Goal: Navigation & Orientation: Find specific page/section

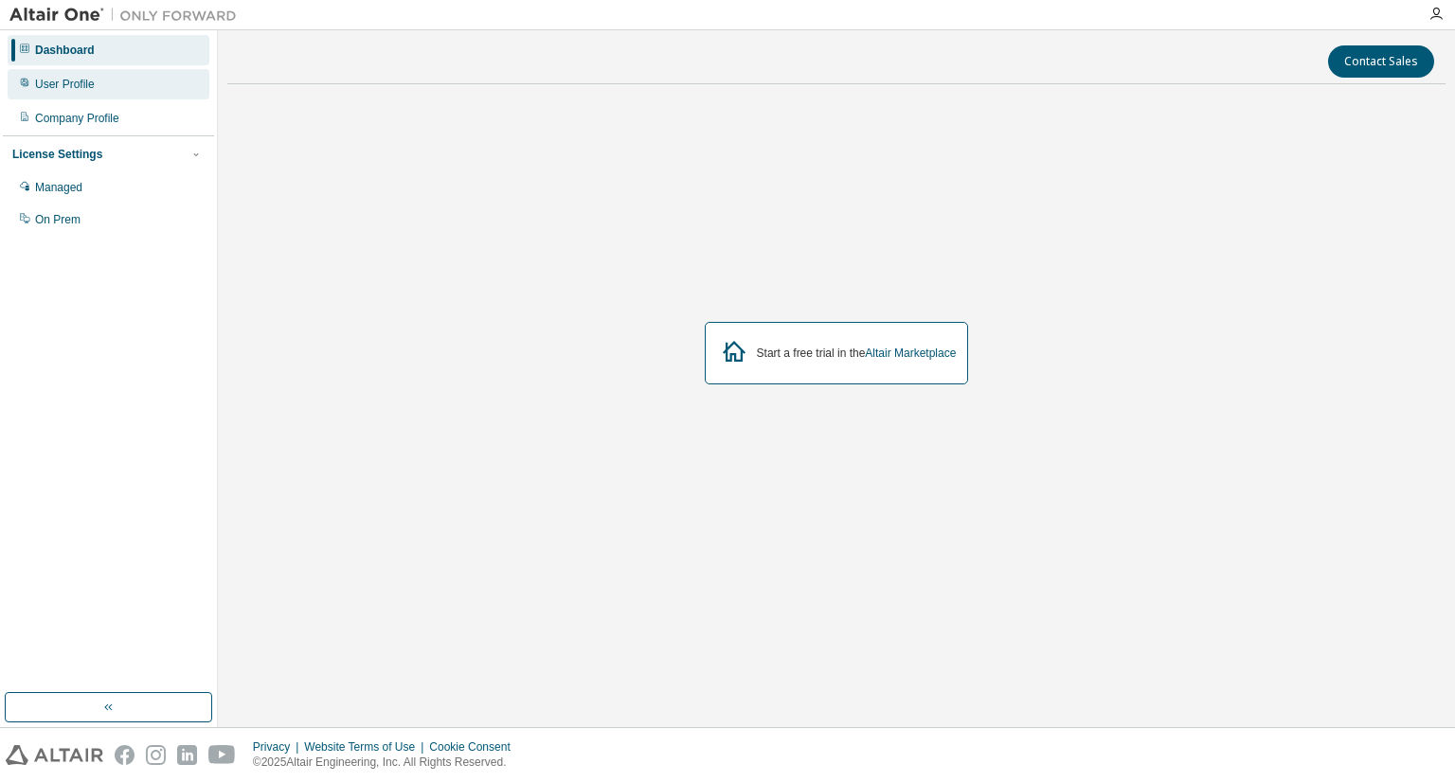
click at [94, 80] on div "User Profile" at bounding box center [109, 84] width 202 height 30
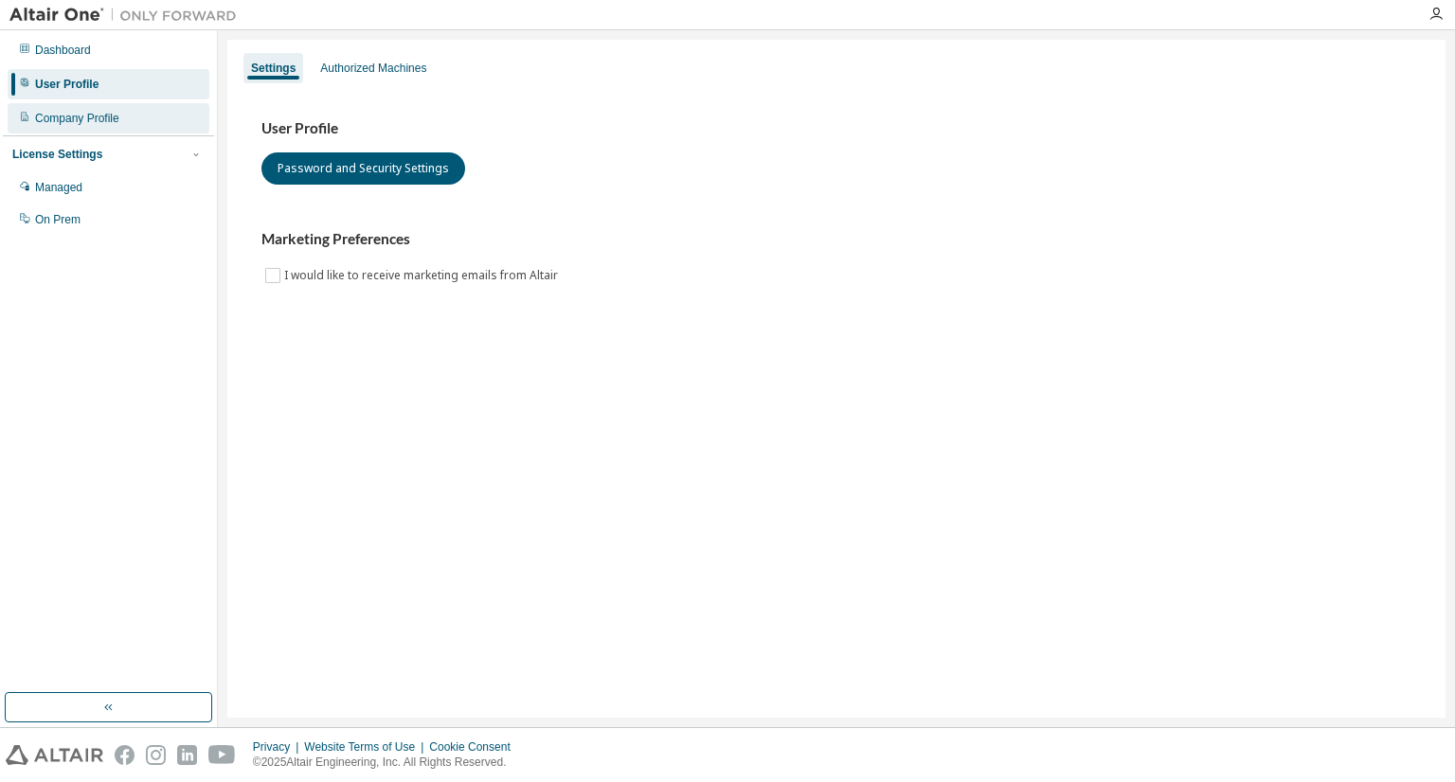
click at [101, 108] on div "Company Profile" at bounding box center [109, 118] width 202 height 30
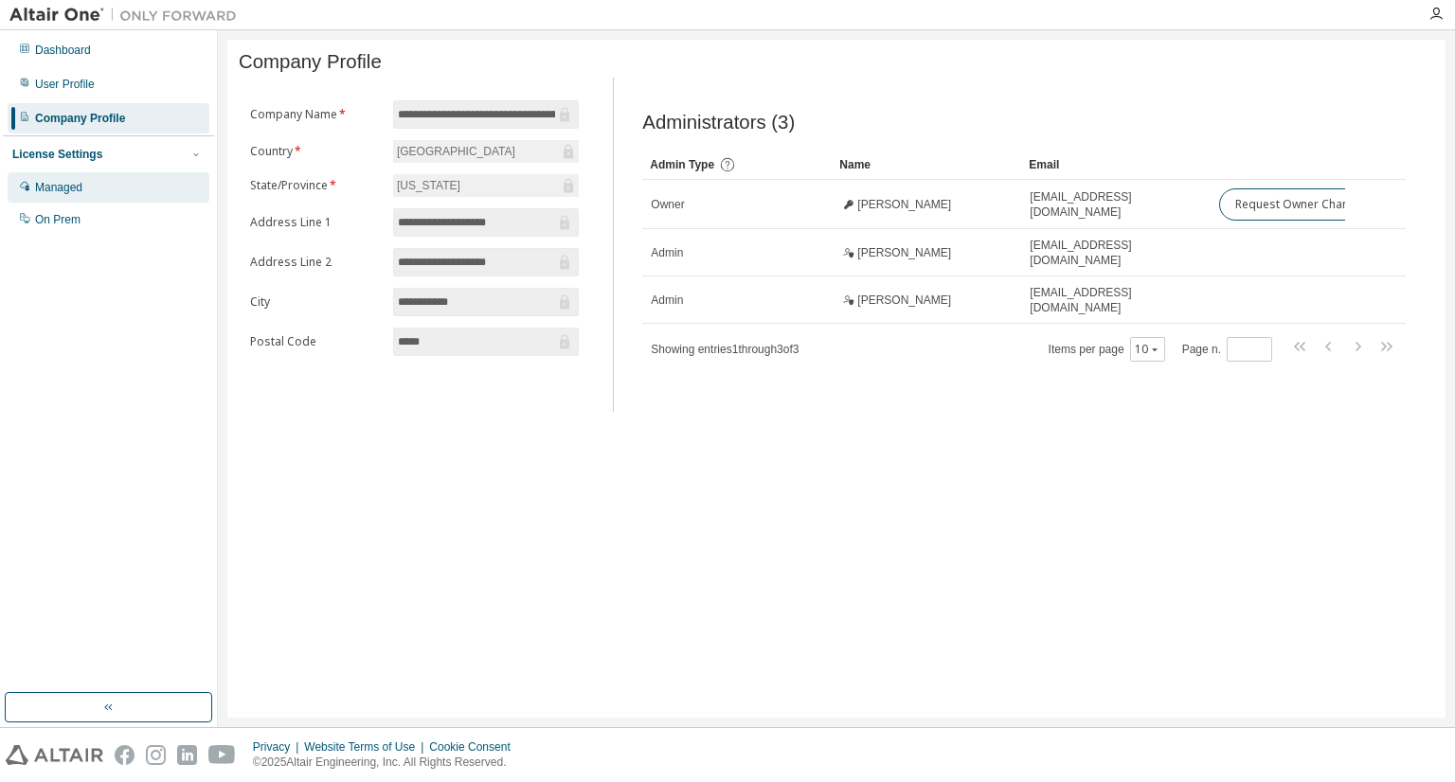
click at [95, 183] on div "Managed" at bounding box center [109, 187] width 202 height 30
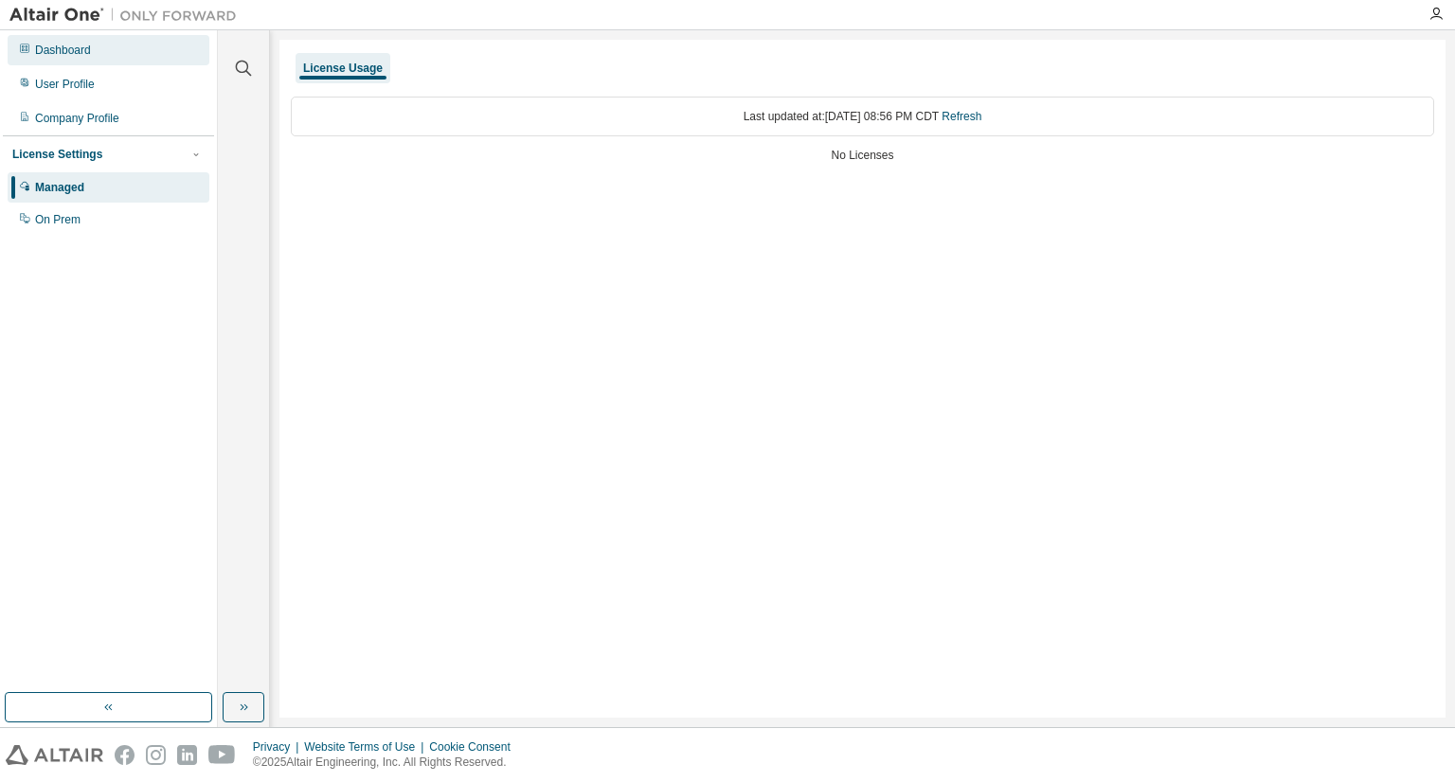
click at [130, 53] on div "Dashboard" at bounding box center [109, 50] width 202 height 30
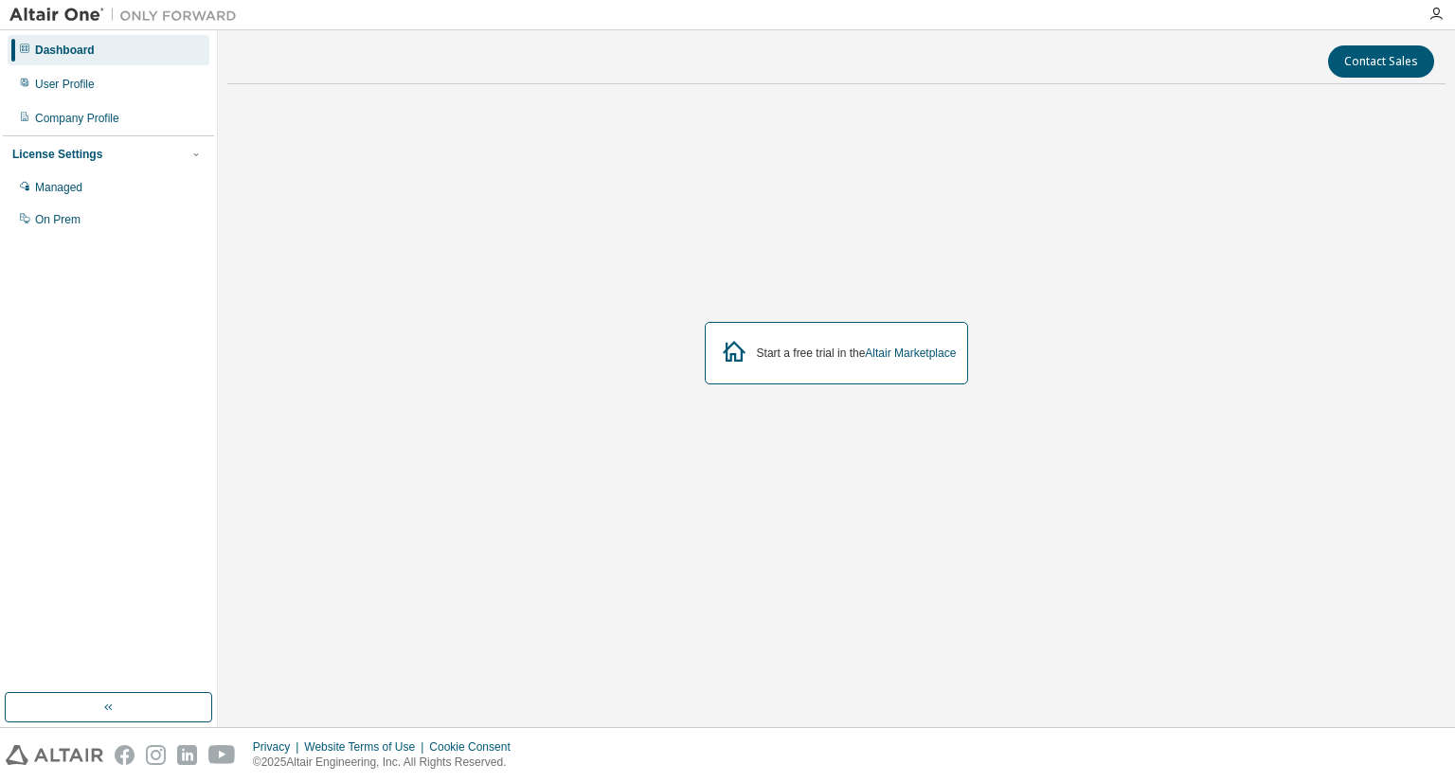
click at [795, 365] on div "Start a free trial in the Altair Marketplace" at bounding box center [837, 353] width 264 height 63
click at [894, 350] on link "Altair Marketplace" at bounding box center [910, 353] width 91 height 13
